Goal: Navigation & Orientation: Find specific page/section

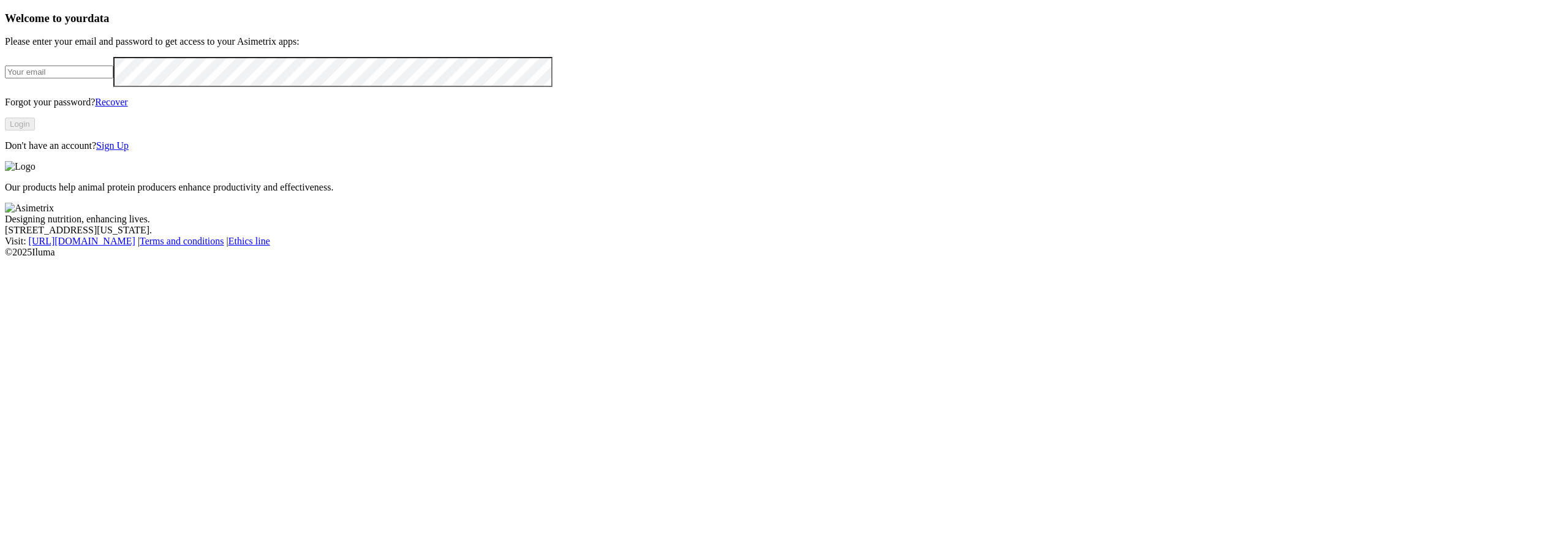
type input "[PERSON_NAME][EMAIL_ADDRESS][PERSON_NAME][DOMAIN_NAME]"
click at [35, 131] on button "Login" at bounding box center [20, 123] width 30 height 13
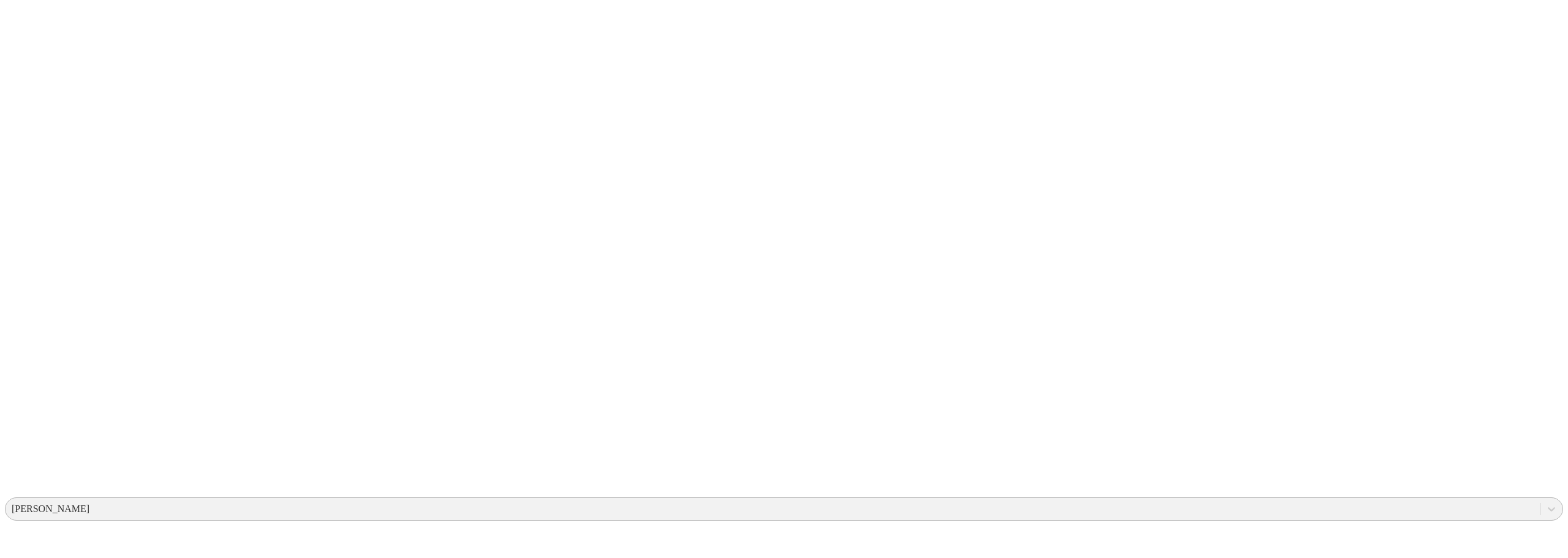
click at [1329, 500] on div "[PERSON_NAME]" at bounding box center [772, 508] width 1534 height 18
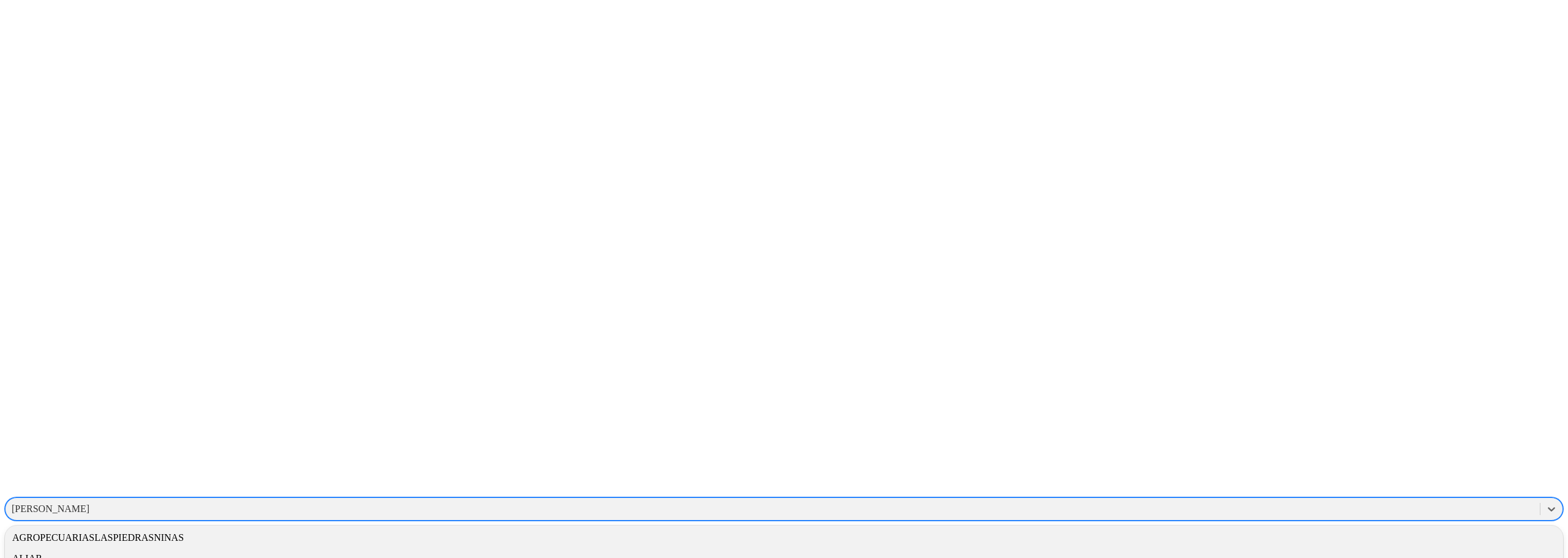
scroll to position [61, 0]
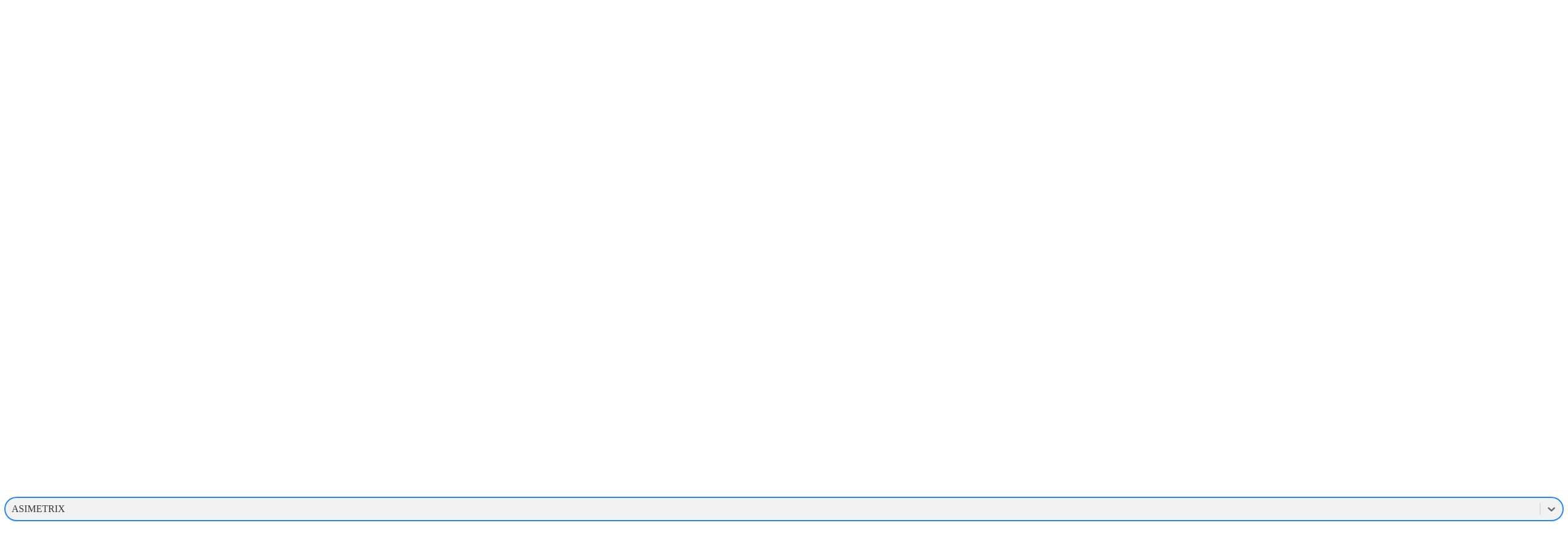
click at [1369, 500] on div "ASIMETRIX" at bounding box center [772, 508] width 1534 height 18
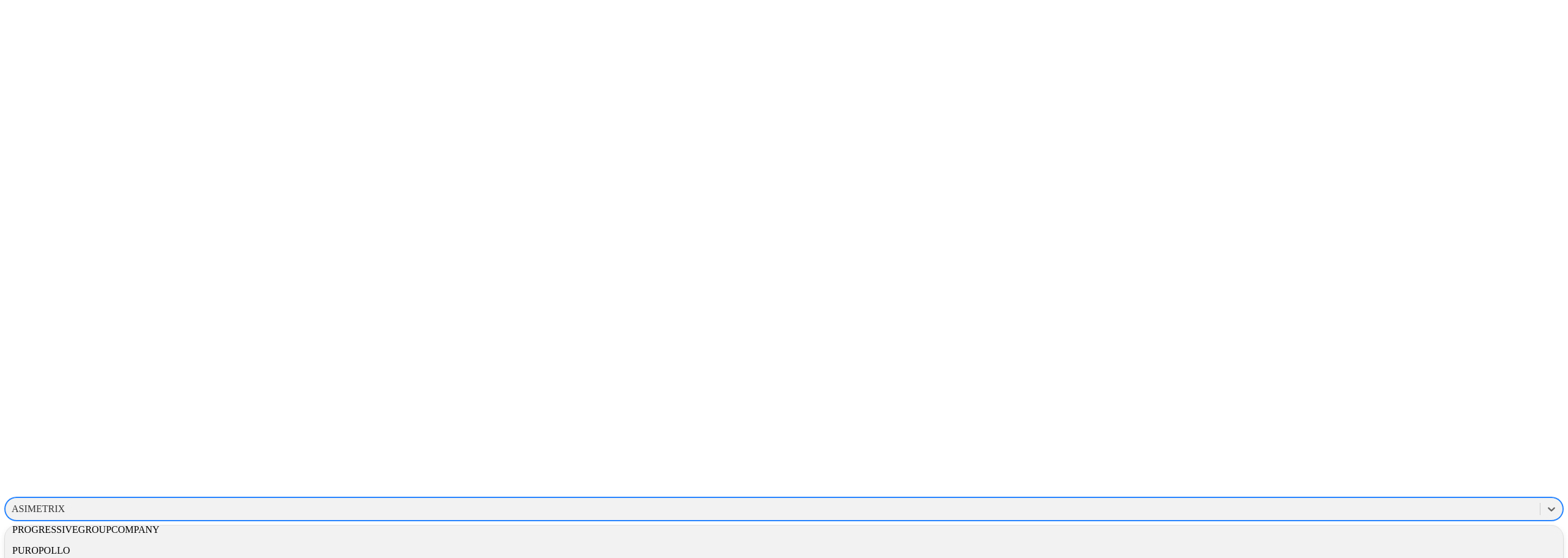
scroll to position [1218, 0]
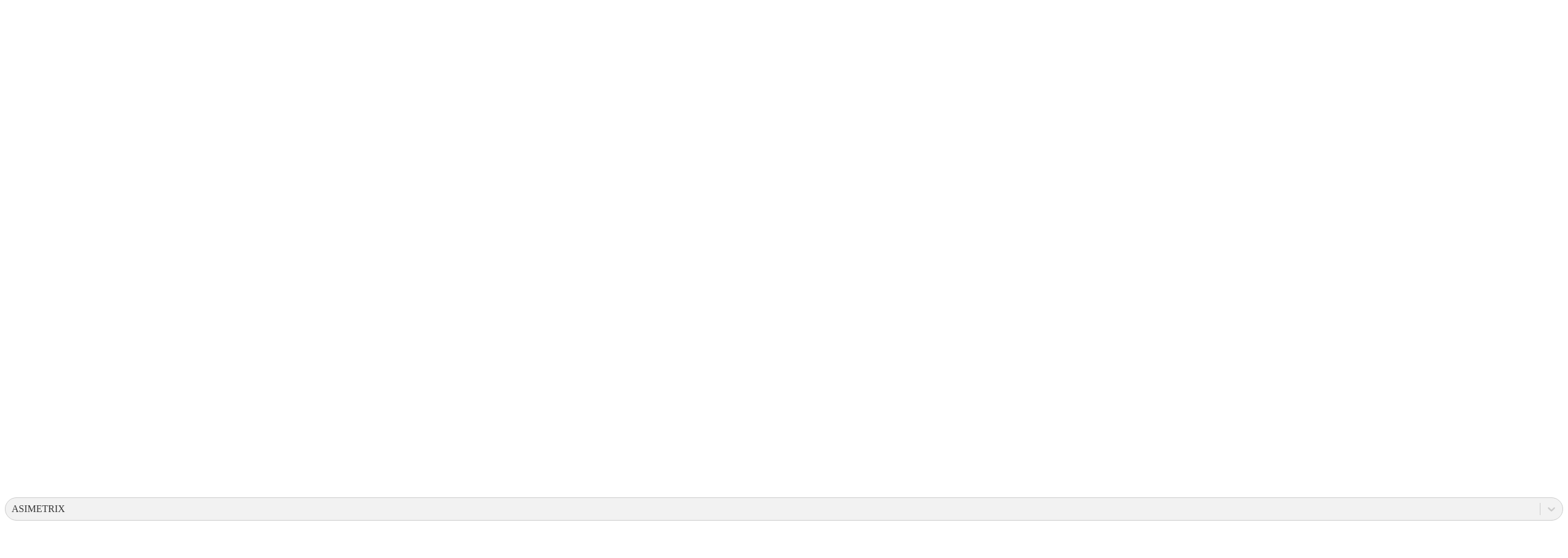
click at [1541, 498] on div at bounding box center [1552, 509] width 22 height 22
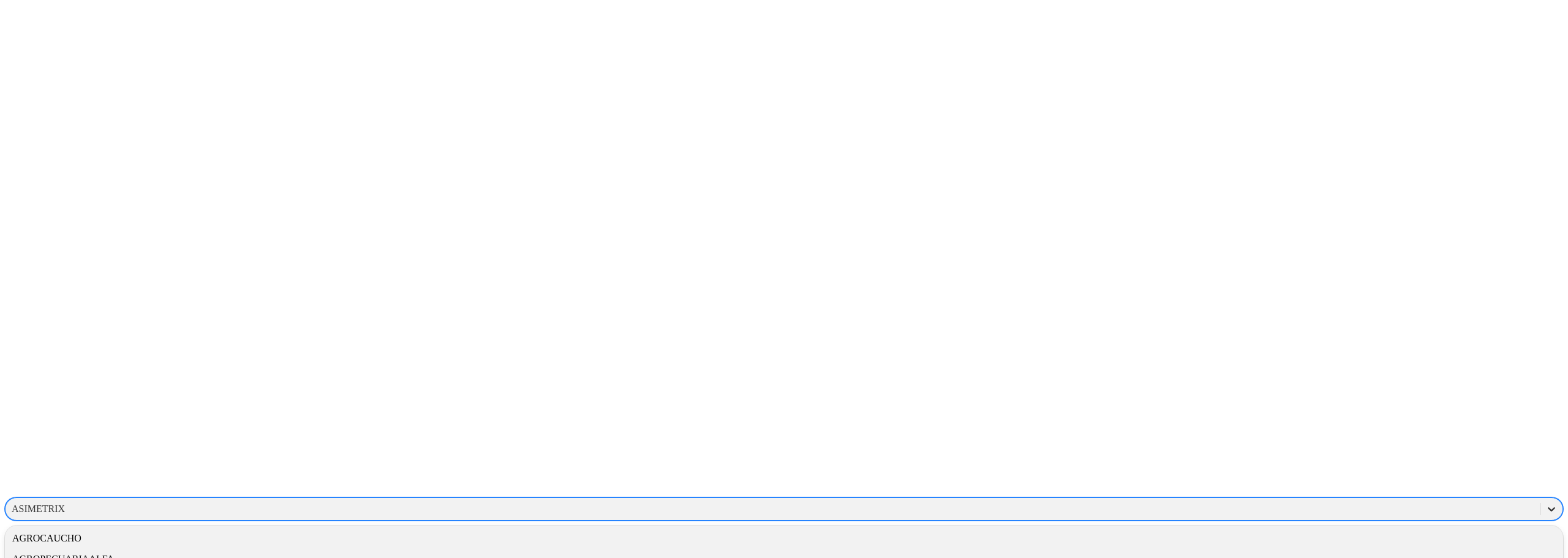
click at [1541, 498] on div at bounding box center [1552, 509] width 22 height 22
click at [1393, 500] on div "ASIMETRIX" at bounding box center [772, 508] width 1534 height 18
